Goal: Task Accomplishment & Management: Complete application form

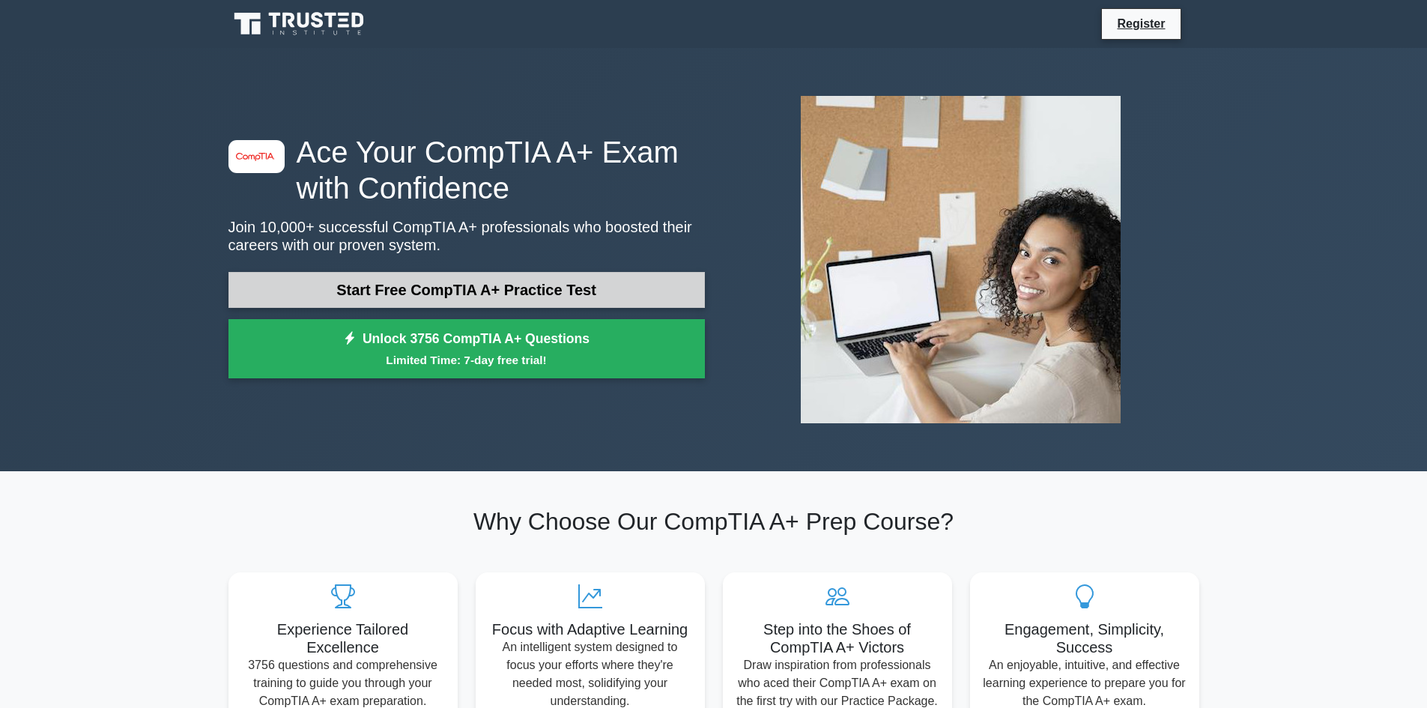
click at [285, 272] on link "Start Free CompTIA A+ Practice Test" at bounding box center [466, 290] width 476 height 36
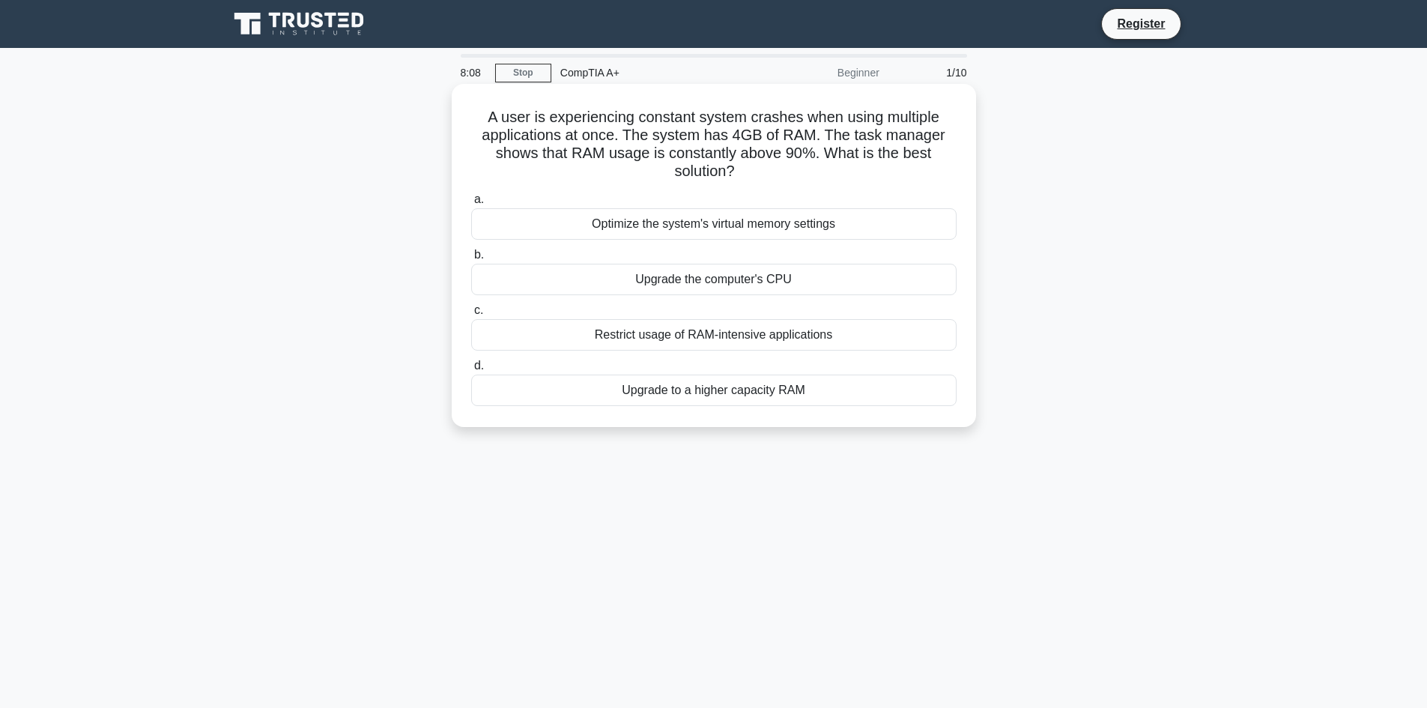
click at [772, 333] on div "Restrict usage of RAM-intensive applications" at bounding box center [713, 334] width 485 height 31
click at [471, 315] on input "c. Restrict usage of RAM-intensive applications" at bounding box center [471, 311] width 0 height 10
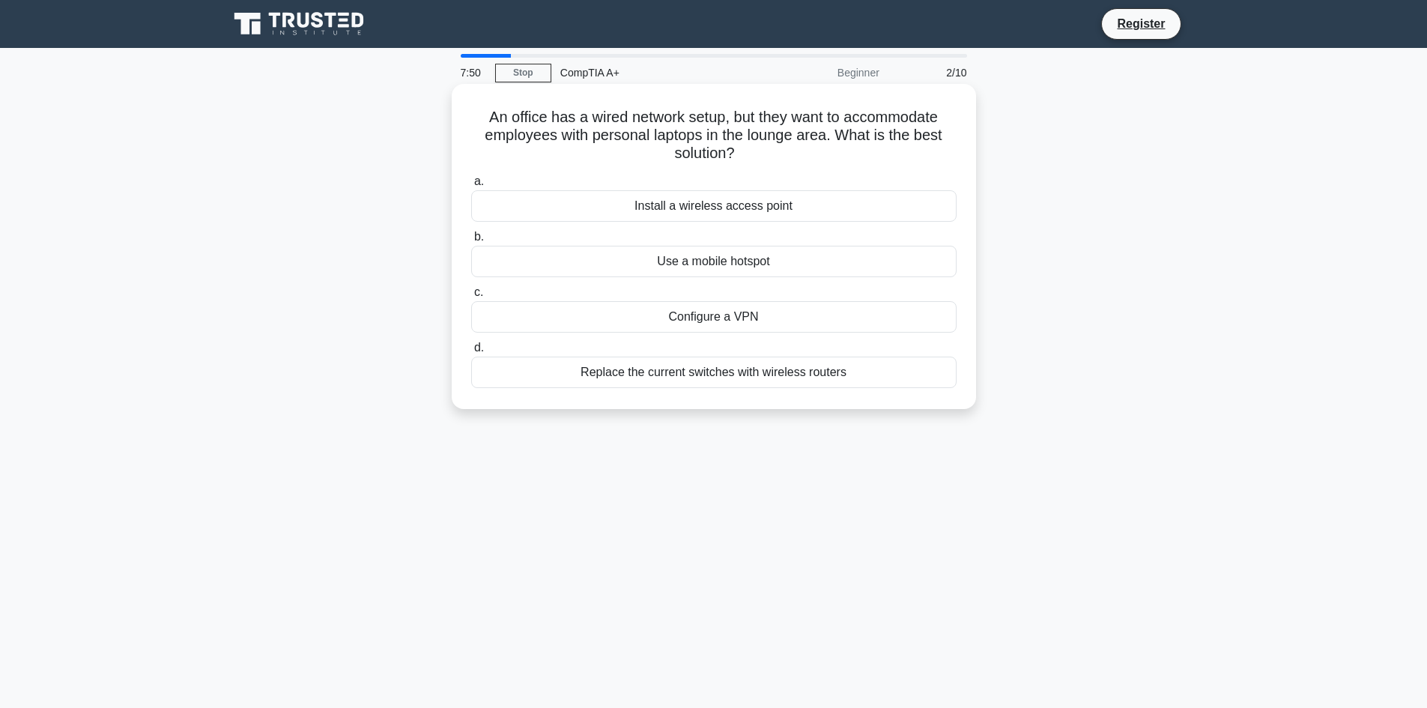
click at [638, 206] on div "Install a wireless access point" at bounding box center [713, 205] width 485 height 31
click at [471, 186] on input "a. Install a wireless access point" at bounding box center [471, 182] width 0 height 10
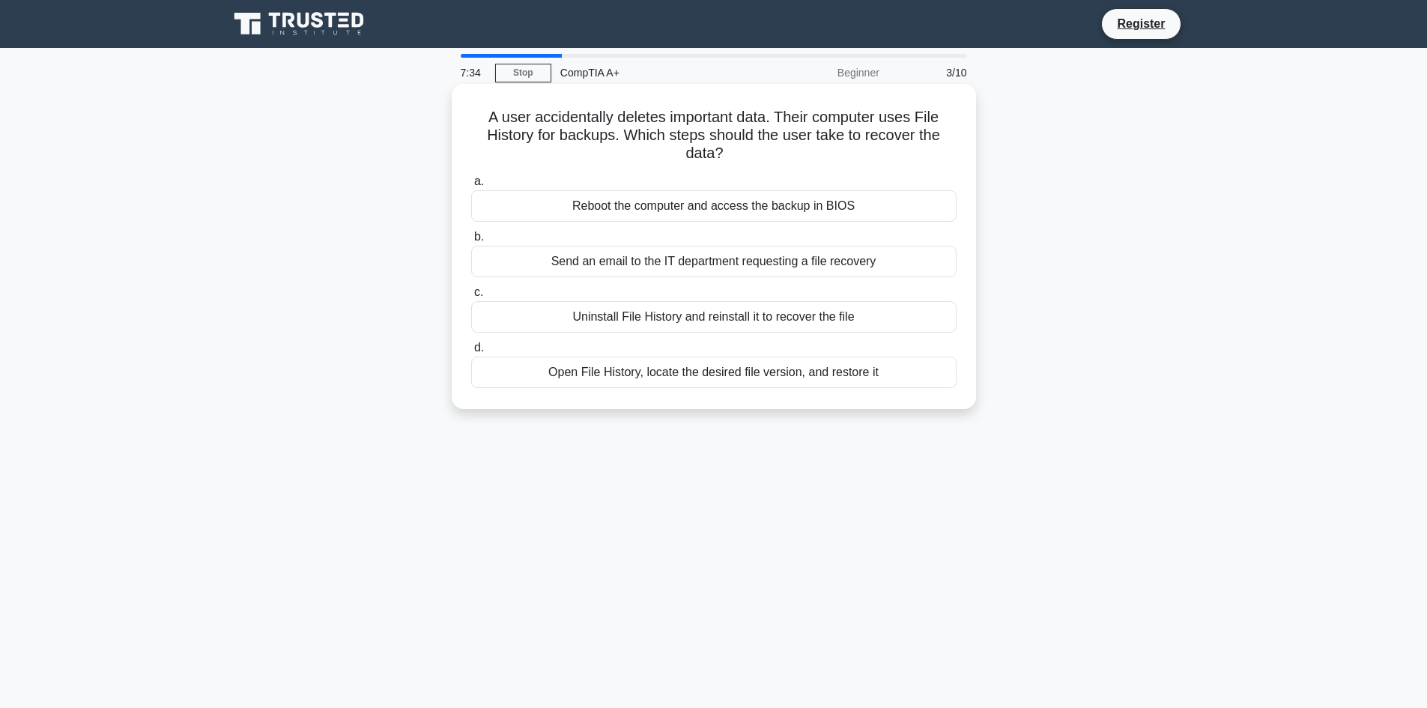
click at [651, 371] on div "Open File History, locate the desired file version, and restore it" at bounding box center [713, 371] width 485 height 31
click at [471, 353] on input "d. Open File History, locate the desired file version, and restore it" at bounding box center [471, 348] width 0 height 10
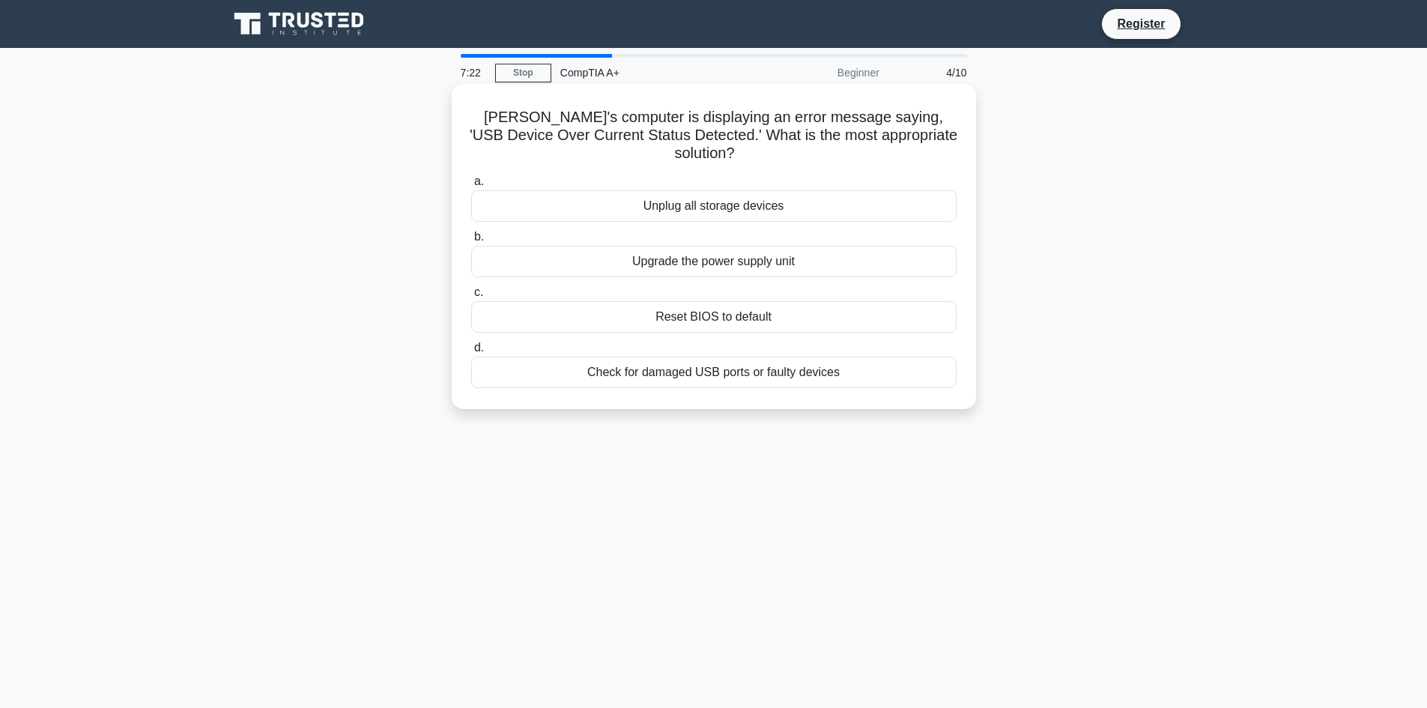
click at [669, 356] on div "Check for damaged USB ports or faulty devices" at bounding box center [713, 371] width 485 height 31
click at [471, 353] on input "d. Check for damaged USB ports or faulty devices" at bounding box center [471, 348] width 0 height 10
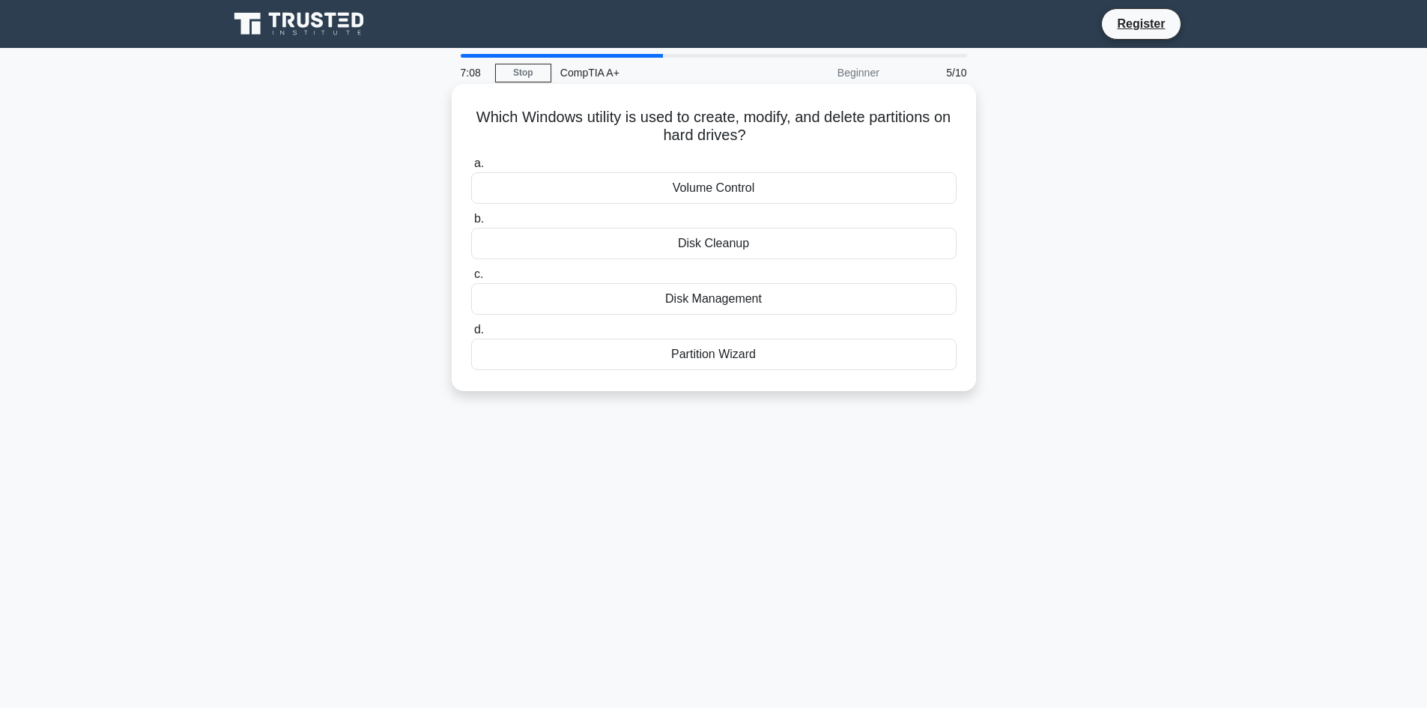
click at [664, 293] on div "Disk Management" at bounding box center [713, 298] width 485 height 31
click at [471, 279] on input "c. Disk Management" at bounding box center [471, 275] width 0 height 10
click at [680, 359] on div "Thunderbolt port" at bounding box center [713, 354] width 485 height 31
click at [471, 335] on input "d. Thunderbolt port" at bounding box center [471, 330] width 0 height 10
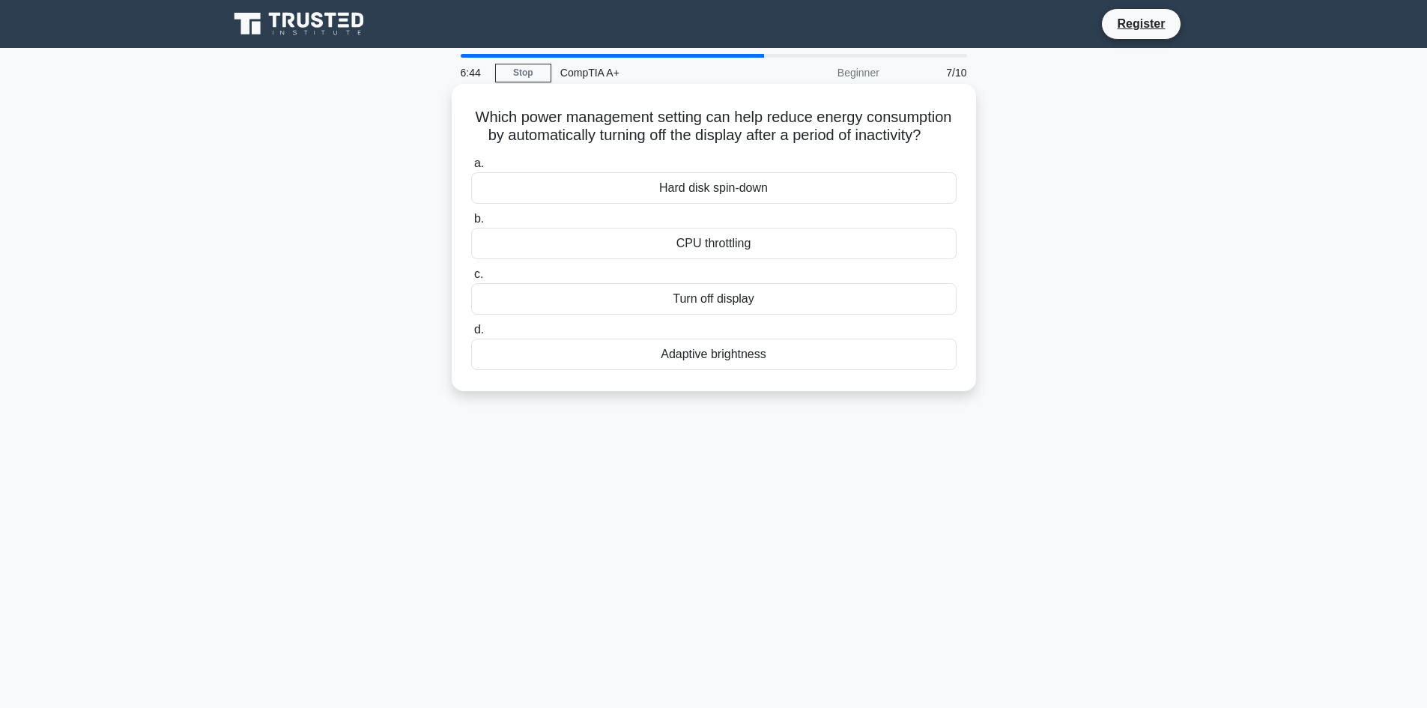
click at [696, 315] on div "Turn off display" at bounding box center [713, 298] width 485 height 31
click at [471, 279] on input "c. Turn off display" at bounding box center [471, 275] width 0 height 10
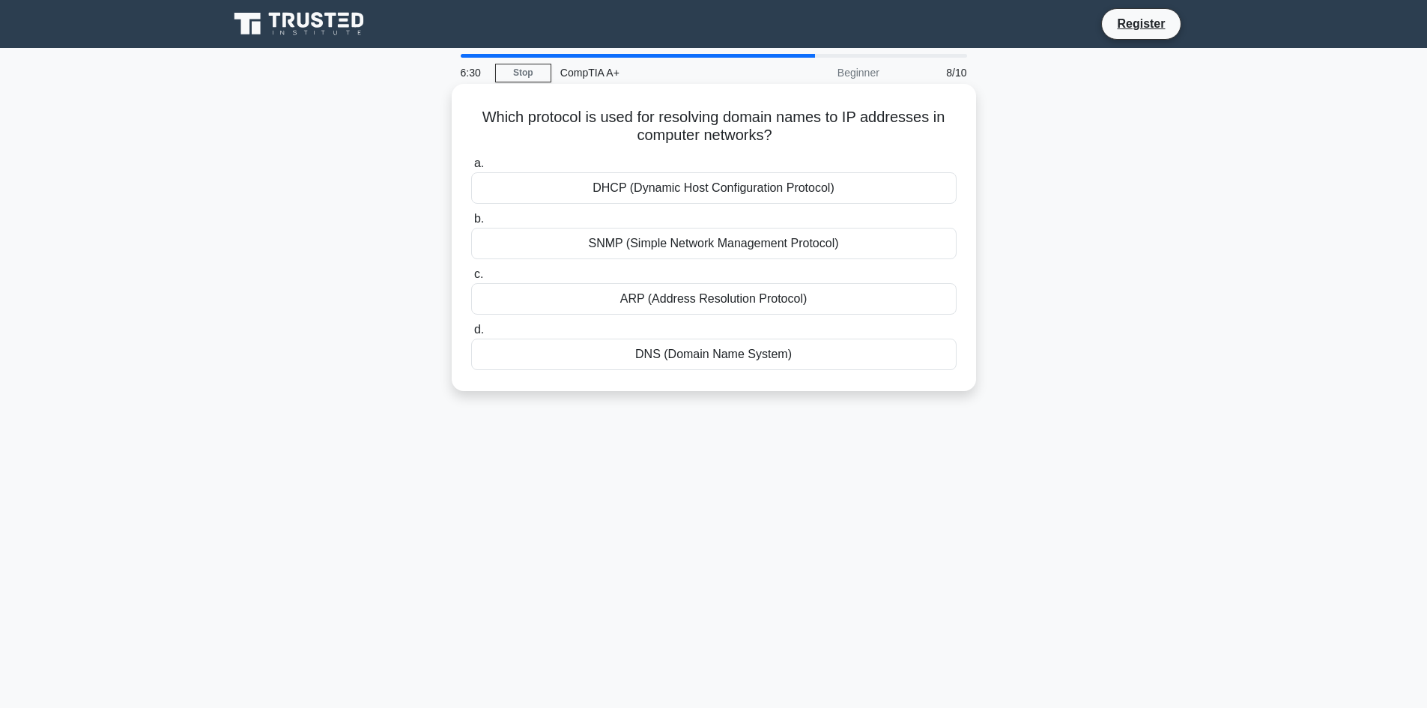
click at [702, 254] on div "SNMP (Simple Network Management Protocol)" at bounding box center [713, 243] width 485 height 31
click at [471, 224] on input "b. SNMP (Simple Network Management Protocol)" at bounding box center [471, 219] width 0 height 10
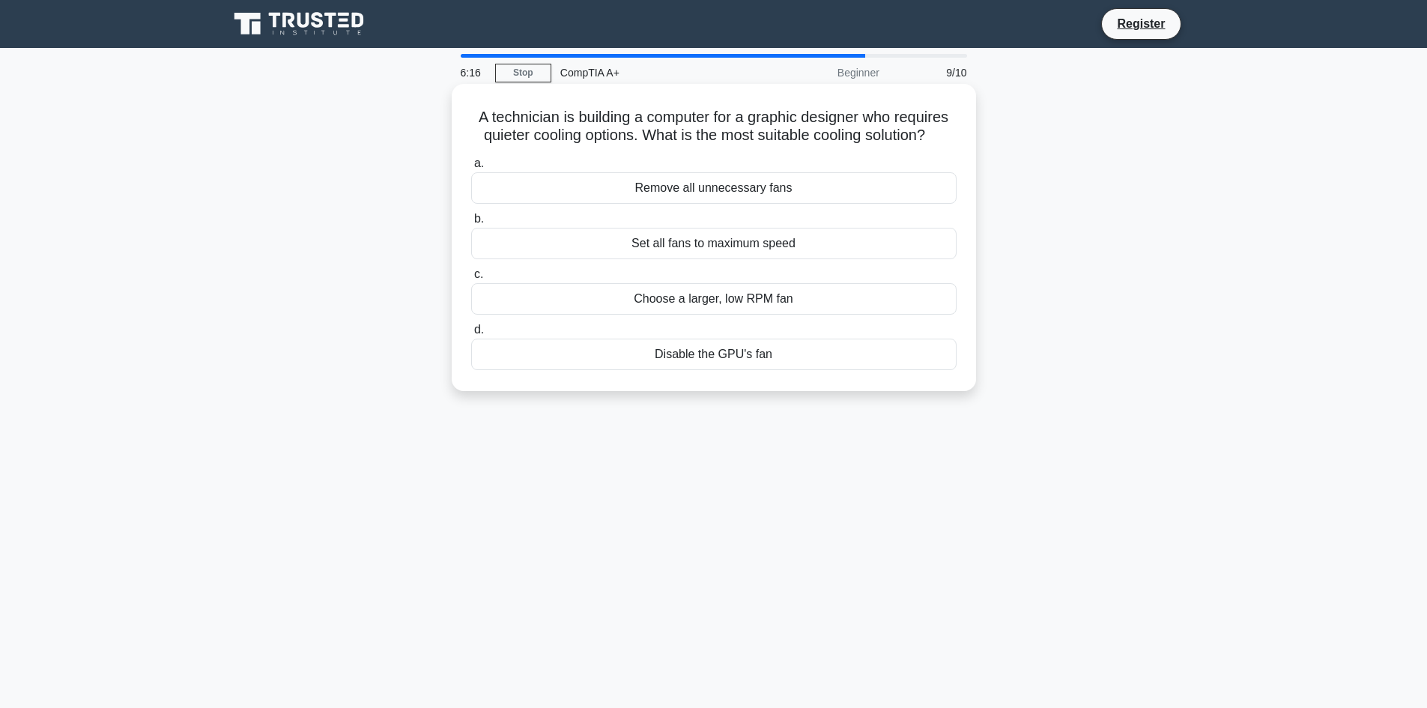
click at [713, 303] on div "Choose a larger, low RPM fan" at bounding box center [713, 298] width 485 height 31
click at [471, 279] on input "c. Choose a larger, low RPM fan" at bounding box center [471, 275] width 0 height 10
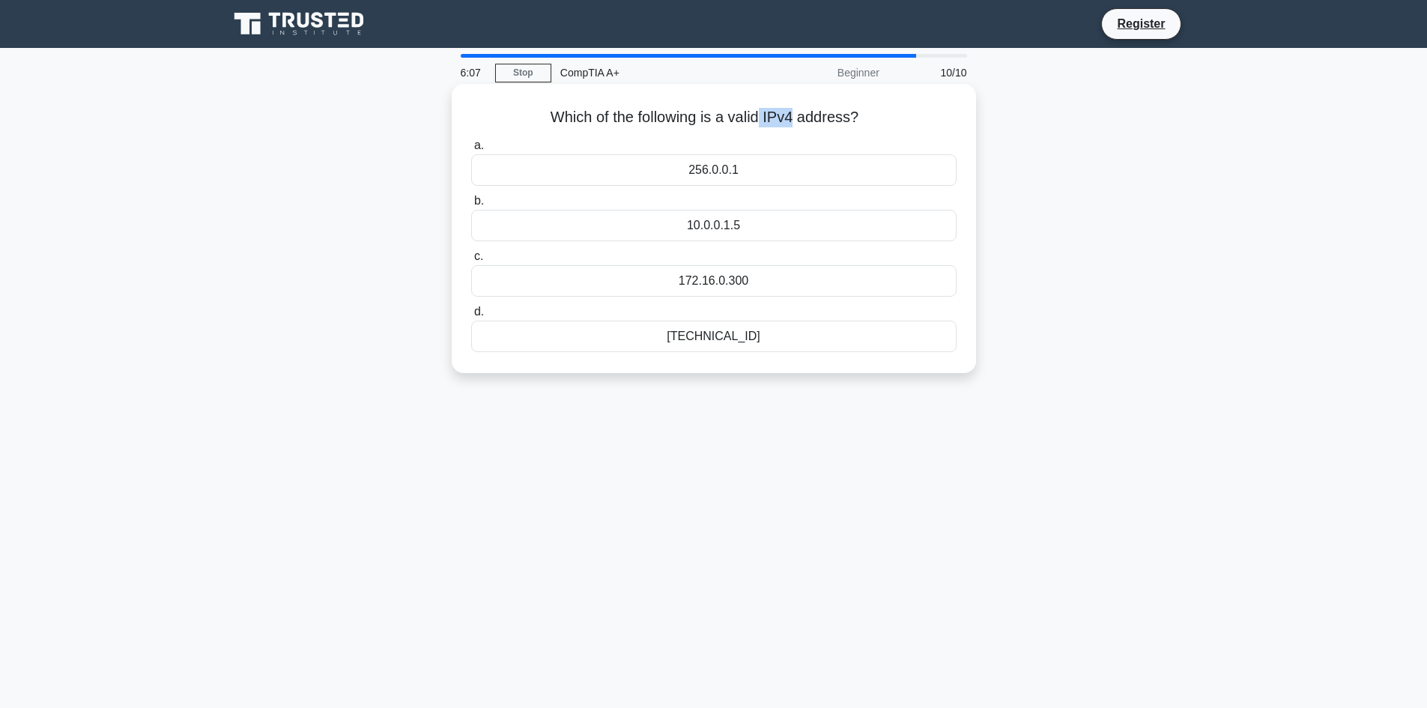
drag, startPoint x: 765, startPoint y: 120, endPoint x: 798, endPoint y: 121, distance: 33.0
click at [798, 121] on h5 "Which of the following is a valid IPv4 address? .spinner_0XTQ{transform-origin:…" at bounding box center [714, 117] width 488 height 19
drag, startPoint x: 798, startPoint y: 121, endPoint x: 782, endPoint y: 110, distance: 18.9
click at [782, 110] on h5 "Which of the following is a valid IPv4 address? .spinner_0XTQ{transform-origin:…" at bounding box center [714, 117] width 488 height 19
drag, startPoint x: 767, startPoint y: 116, endPoint x: 855, endPoint y: 117, distance: 87.6
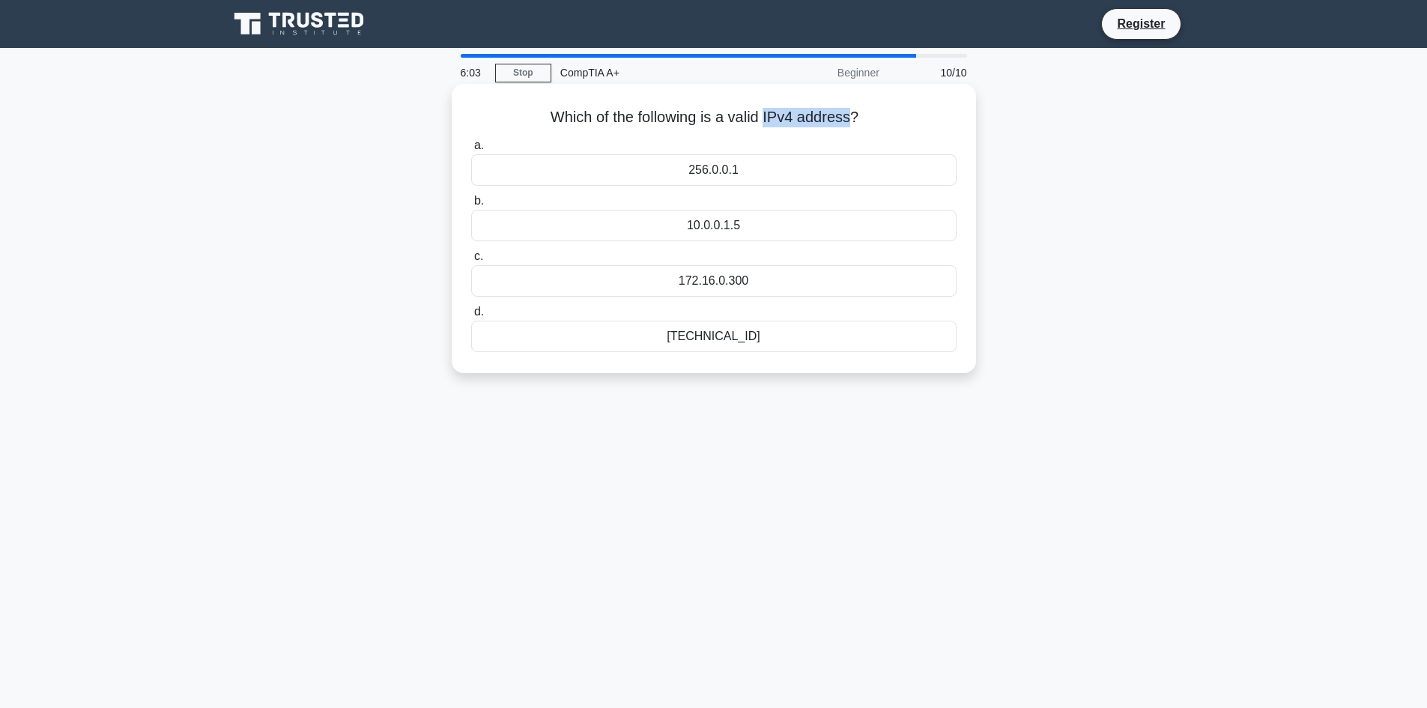
click at [855, 117] on h5 "Which of the following is a valid IPv4 address? .spinner_0XTQ{transform-origin:…" at bounding box center [714, 117] width 488 height 19
click at [792, 337] on div "192.168.0.1" at bounding box center [713, 336] width 485 height 31
click at [471, 317] on input "d. 192.168.0.1" at bounding box center [471, 312] width 0 height 10
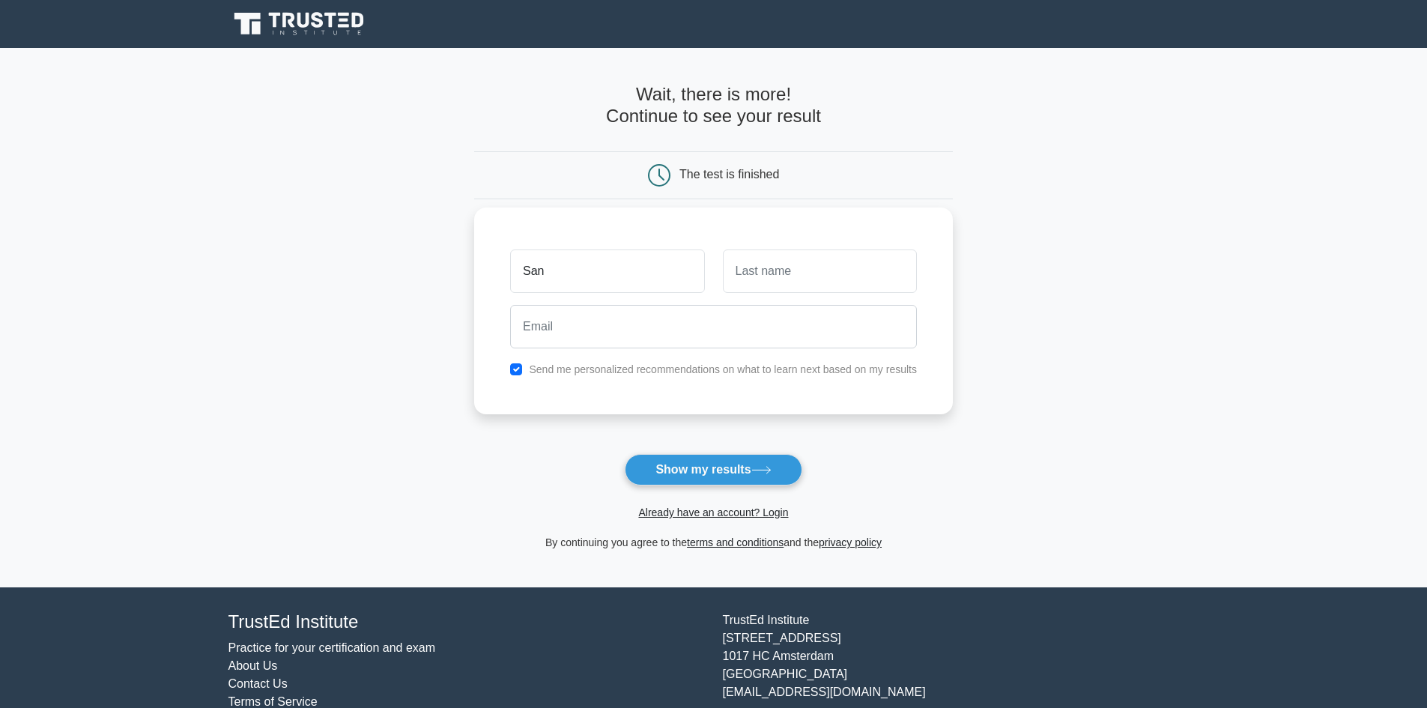
type input "Sandiso"
click at [770, 270] on input "text" at bounding box center [820, 270] width 194 height 43
type input "Nogula"
click at [728, 324] on input "email" at bounding box center [713, 326] width 407 height 43
type input "sandisonogula@gmail.com"
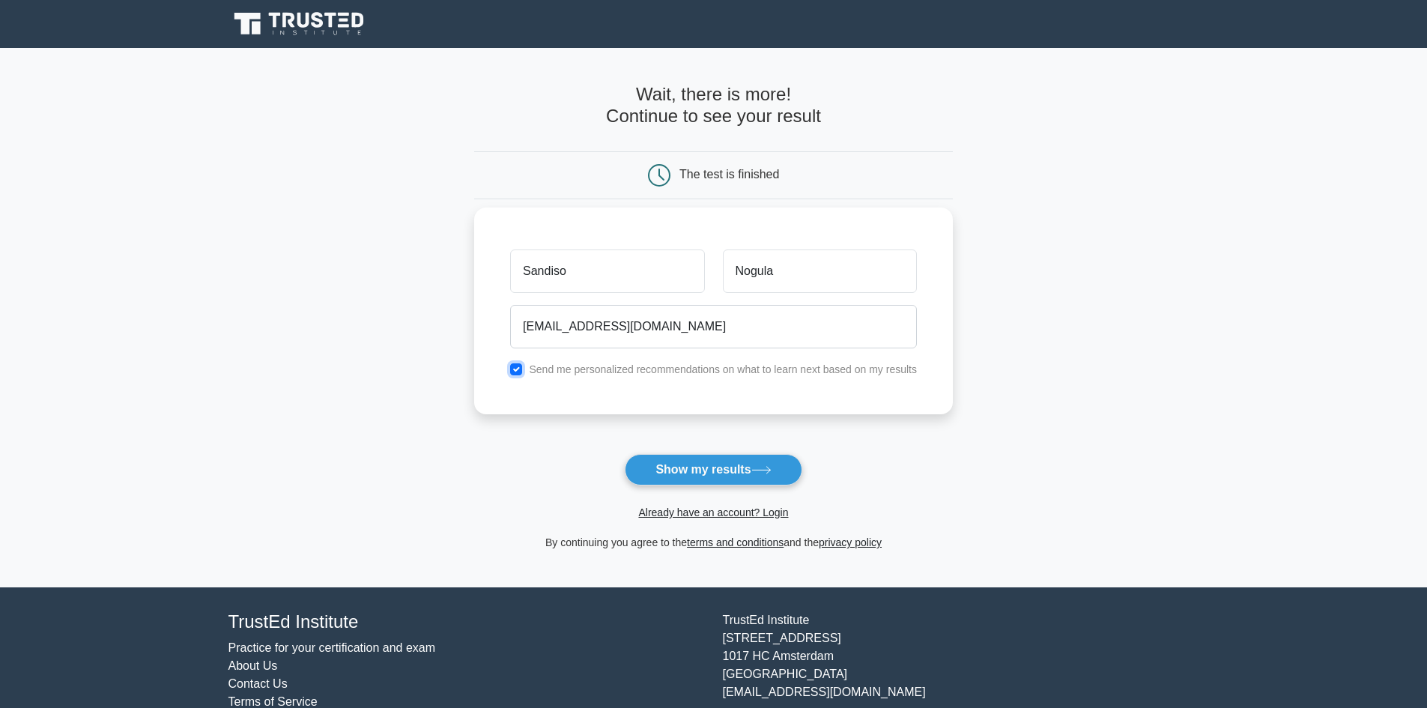
click at [512, 367] on input "checkbox" at bounding box center [516, 369] width 12 height 12
checkbox input "false"
click at [682, 476] on button "Show my results" at bounding box center [713, 469] width 177 height 31
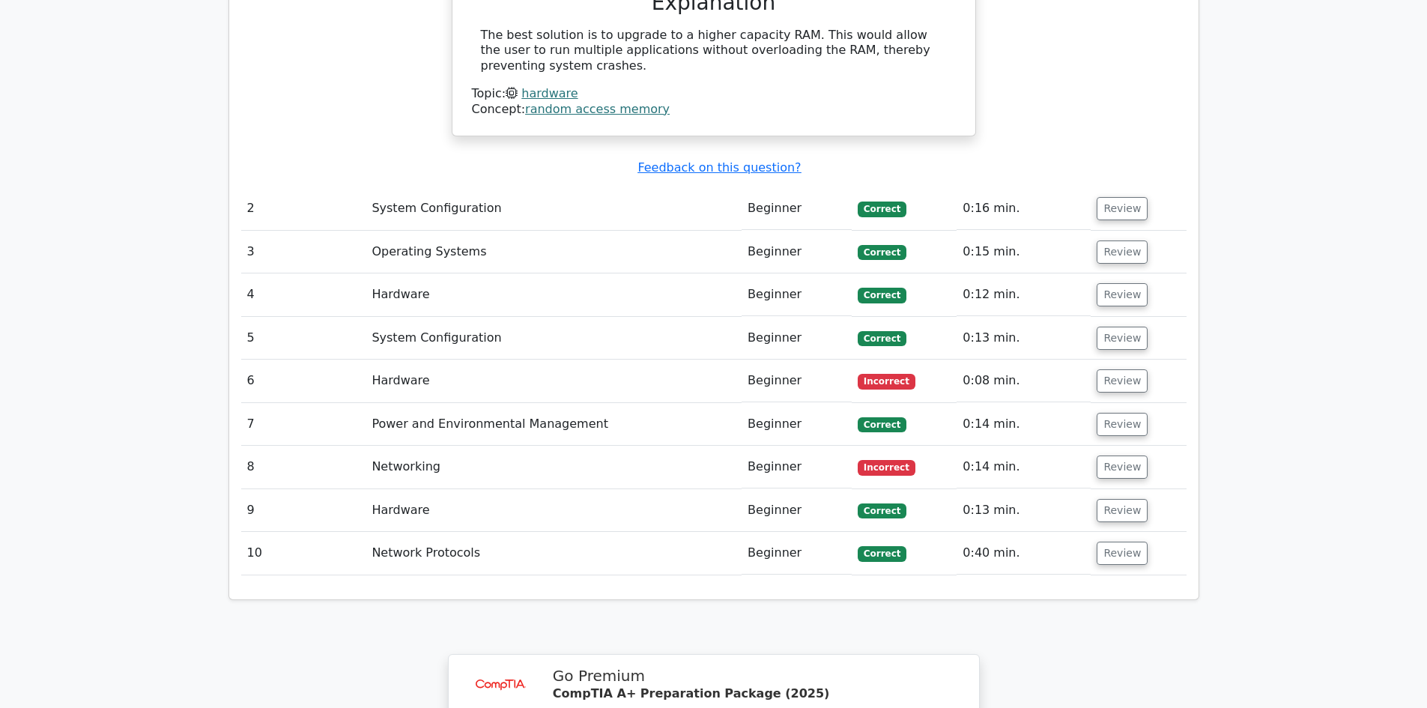
scroll to position [1601, 0]
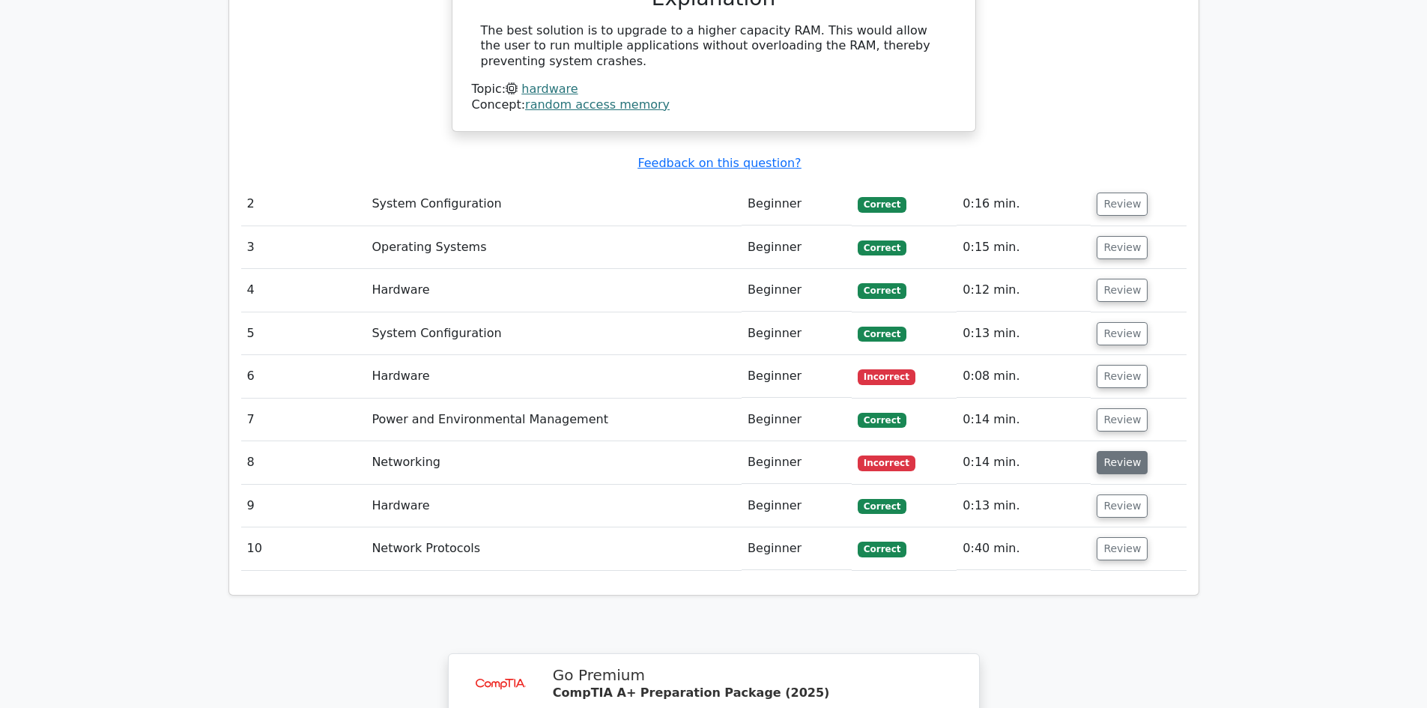
click at [1105, 451] on button "Review" at bounding box center [1121, 462] width 51 height 23
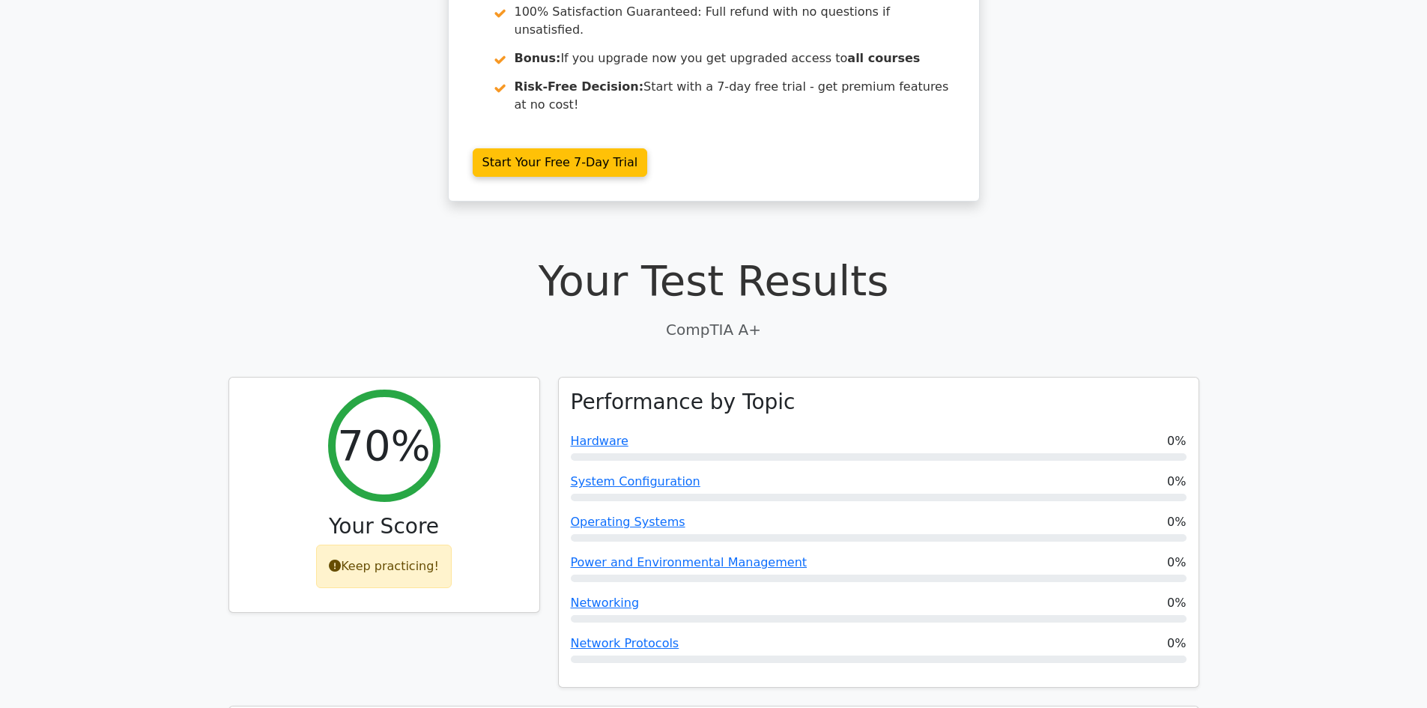
scroll to position [0, 0]
